Goal: Task Accomplishment & Management: Use online tool/utility

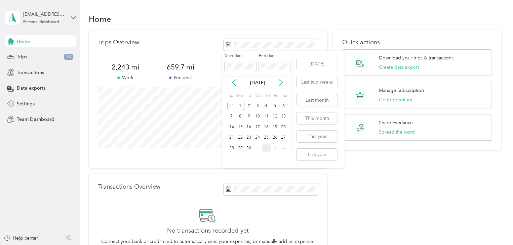
scroll to position [1, 0]
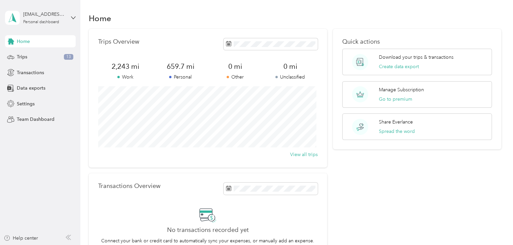
click at [158, 58] on div "Trips Overview 2,243 mi Work 659.7 mi Personal 0 mi Other 0 mi Unclassified Vie…" at bounding box center [208, 98] width 238 height 139
click at [387, 67] on button "Create data export" at bounding box center [399, 66] width 40 height 7
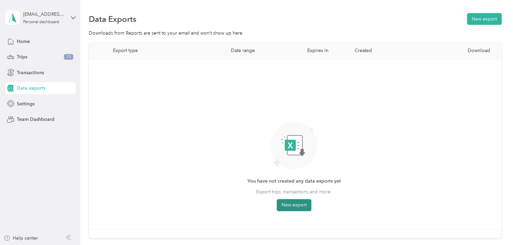
click at [290, 205] on button "New export" at bounding box center [293, 205] width 35 height 12
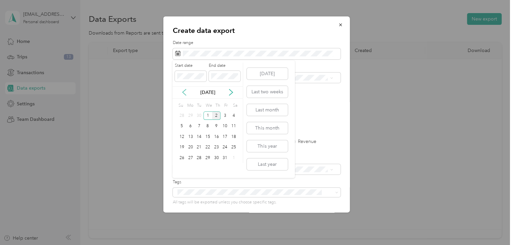
click at [184, 92] on icon at bounding box center [184, 92] width 7 height 7
click at [224, 113] on div "1" at bounding box center [224, 116] width 9 height 8
click at [183, 167] on div "Start date End date [DATE] Su Mo Tu We Th Fr Sa 27 28 29 30 31 1 2 3 4 5 6 7 8 …" at bounding box center [207, 118] width 71 height 111
click at [183, 167] on div "31" at bounding box center [181, 169] width 9 height 8
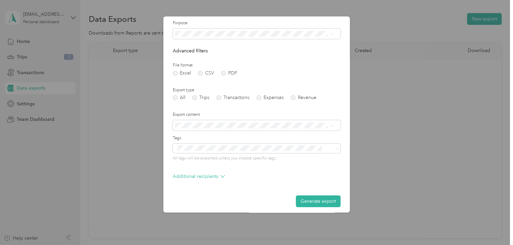
scroll to position [48, 0]
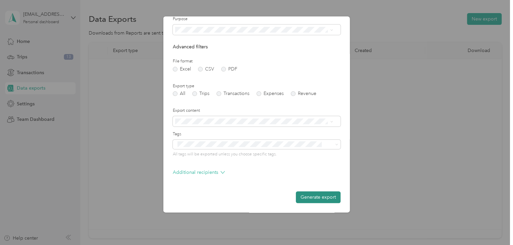
click at [320, 198] on button "Generate export" at bounding box center [318, 197] width 45 height 12
